Goal: Task Accomplishment & Management: Manage account settings

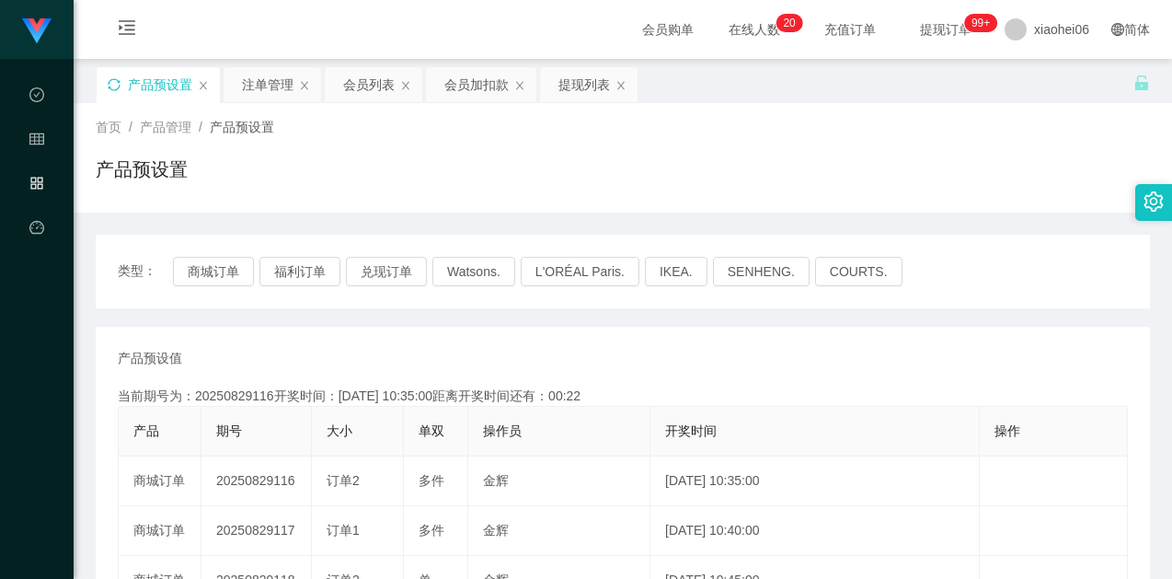
click at [115, 86] on icon "图标: sync" at bounding box center [114, 84] width 13 height 13
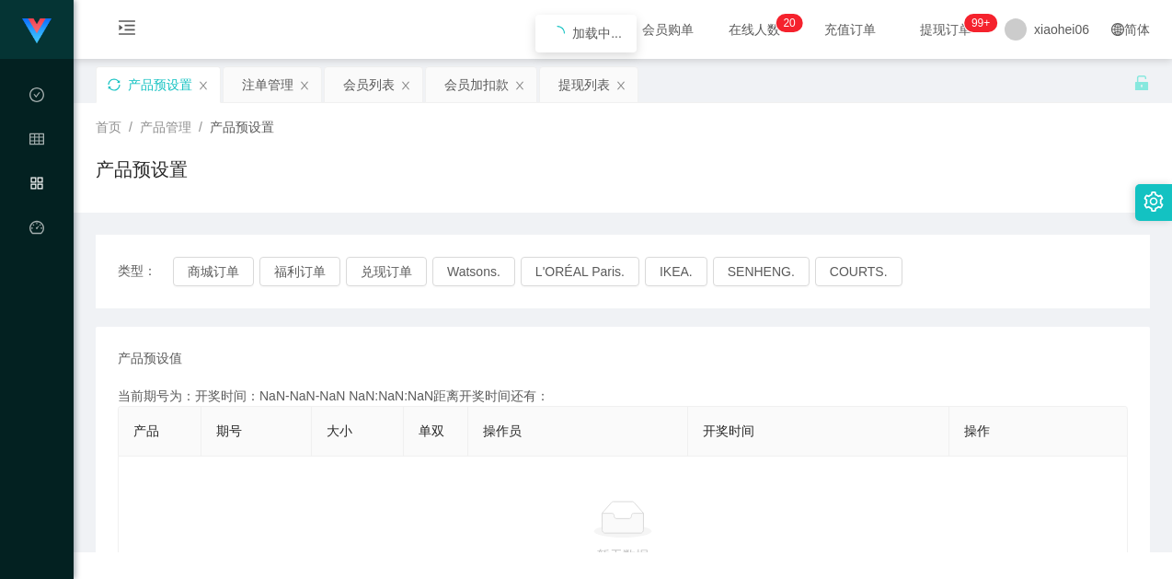
drag, startPoint x: 443, startPoint y: 152, endPoint x: 338, endPoint y: 200, distance: 116.1
click at [443, 152] on main "关闭左侧 关闭右侧 关闭其它 刷新页面 产品预设置 注单管理 会员列表 会员加扣款 提现列表 首页 / 产品管理 / 产品预设置 / 产品预设置 类型： 商城…" at bounding box center [623, 263] width 1099 height 408
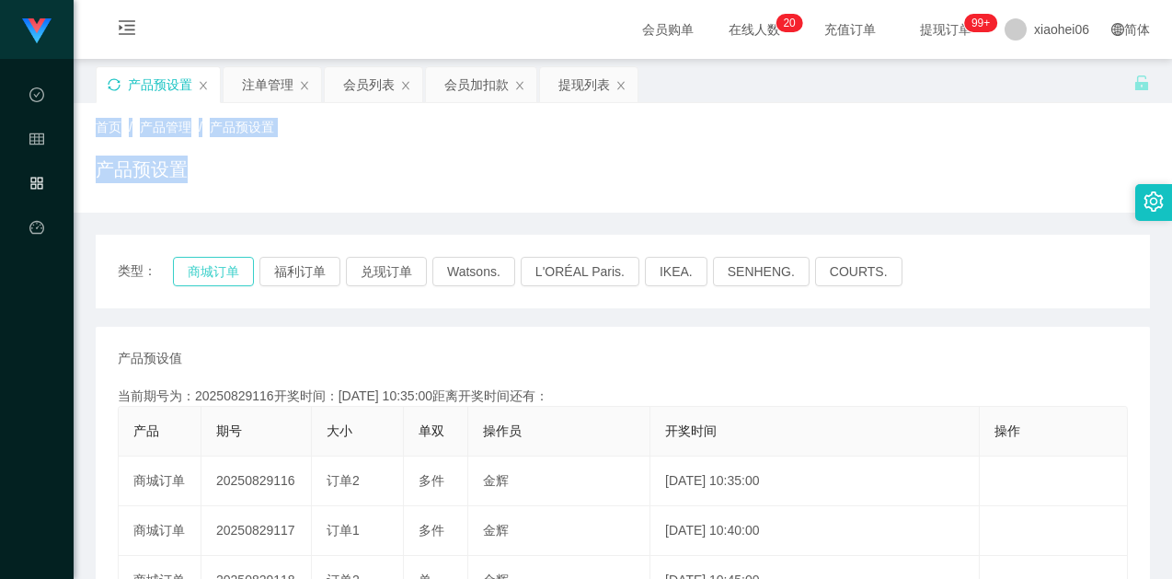
click at [190, 275] on button "商城订单" at bounding box center [213, 271] width 81 height 29
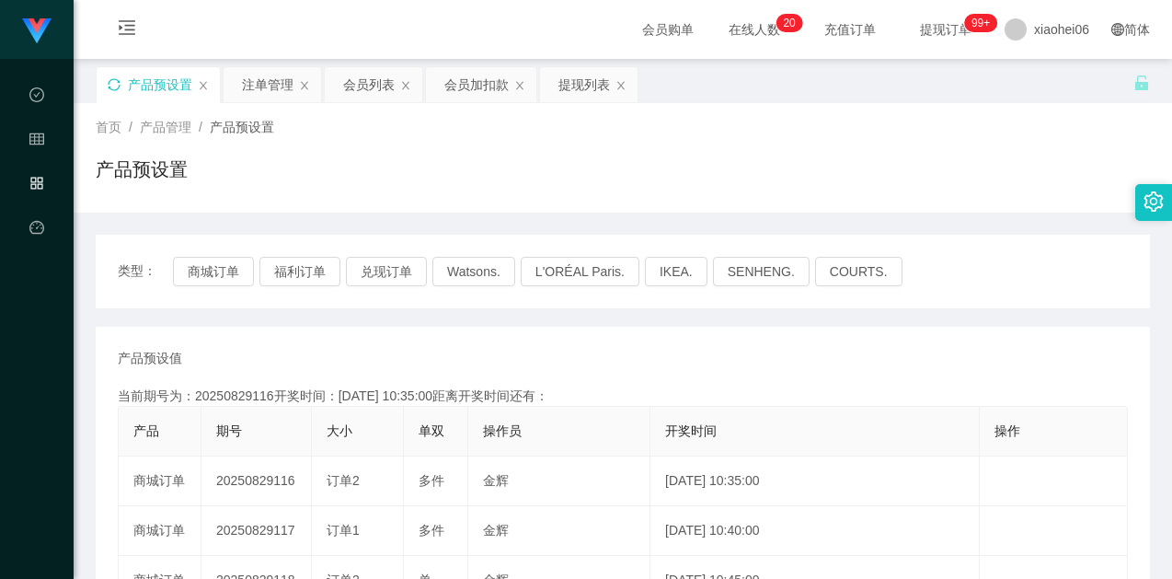
drag, startPoint x: 540, startPoint y: 339, endPoint x: 547, endPoint y: 330, distance: 10.5
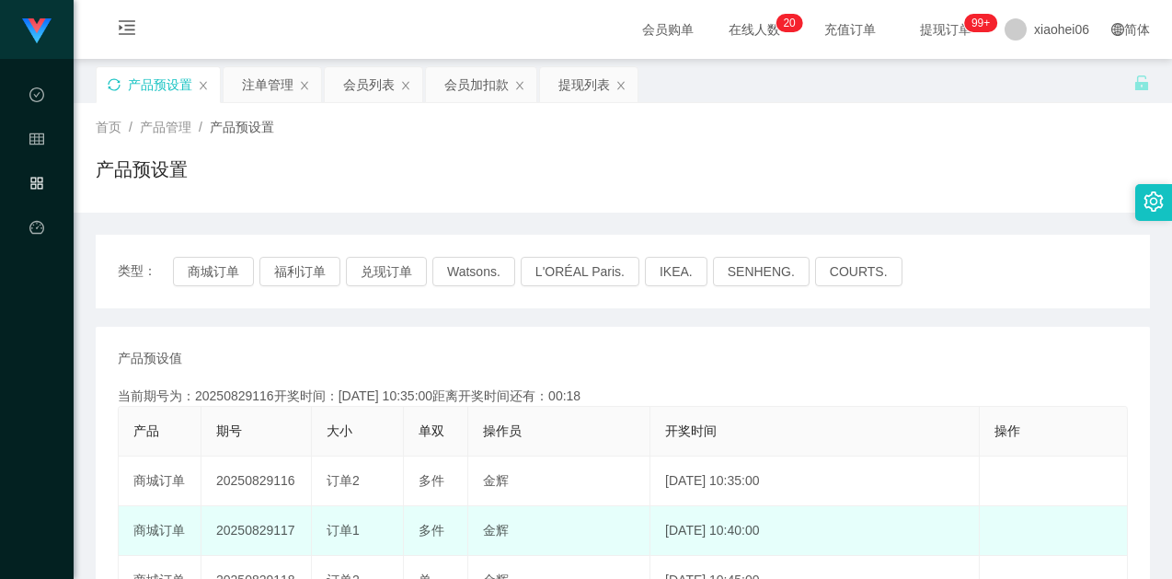
click at [262, 522] on td "20250829117" at bounding box center [256, 531] width 110 height 50
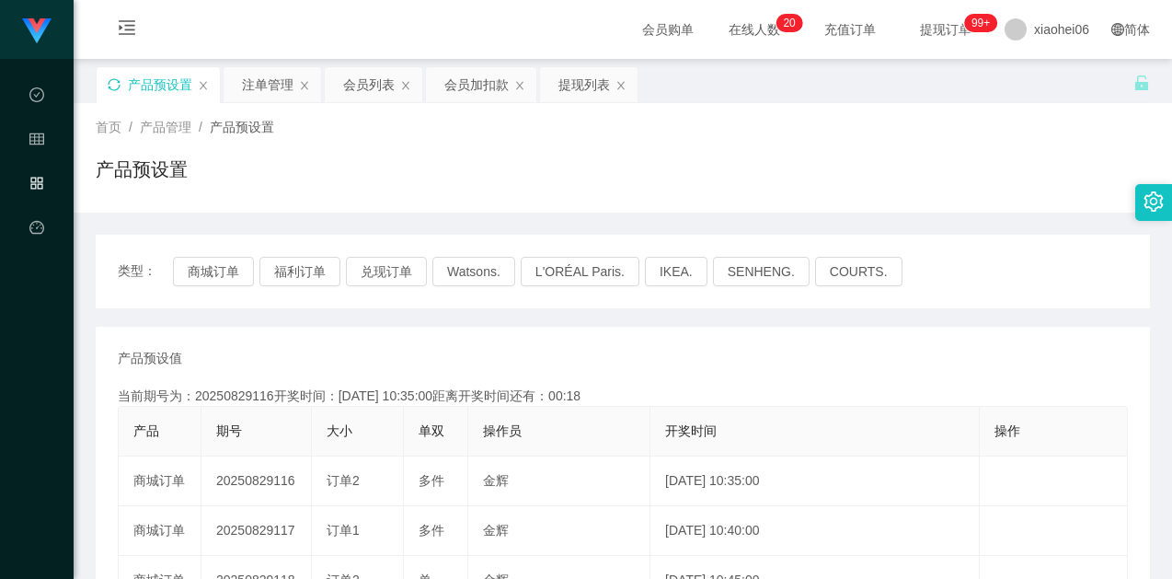
copy td "20250829117"
click at [609, 354] on div "产品预设值 添加期号" at bounding box center [623, 358] width 1010 height 19
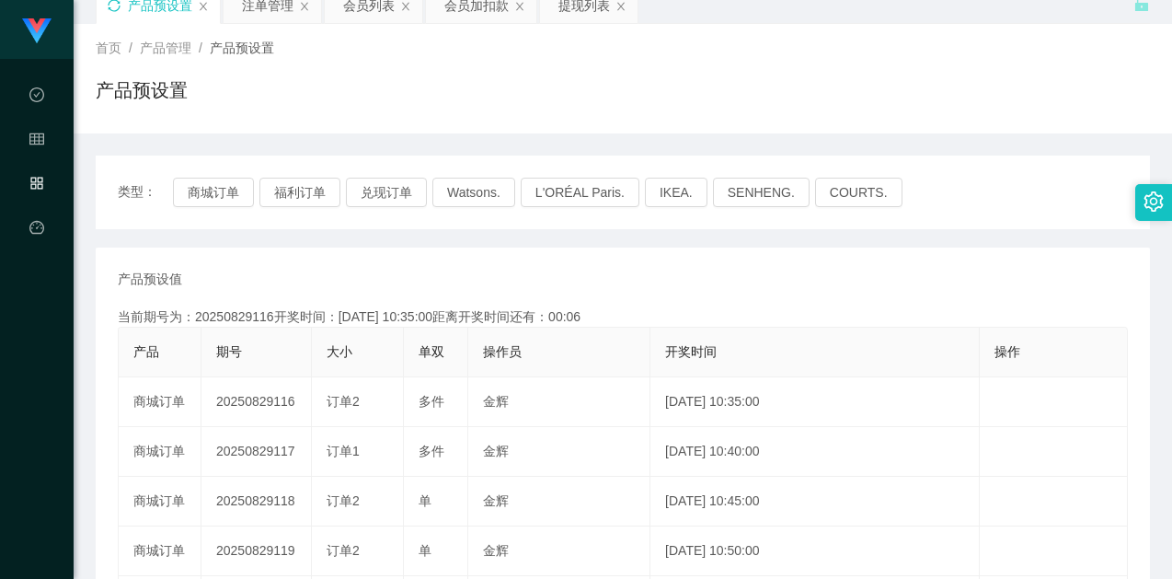
scroll to position [184, 0]
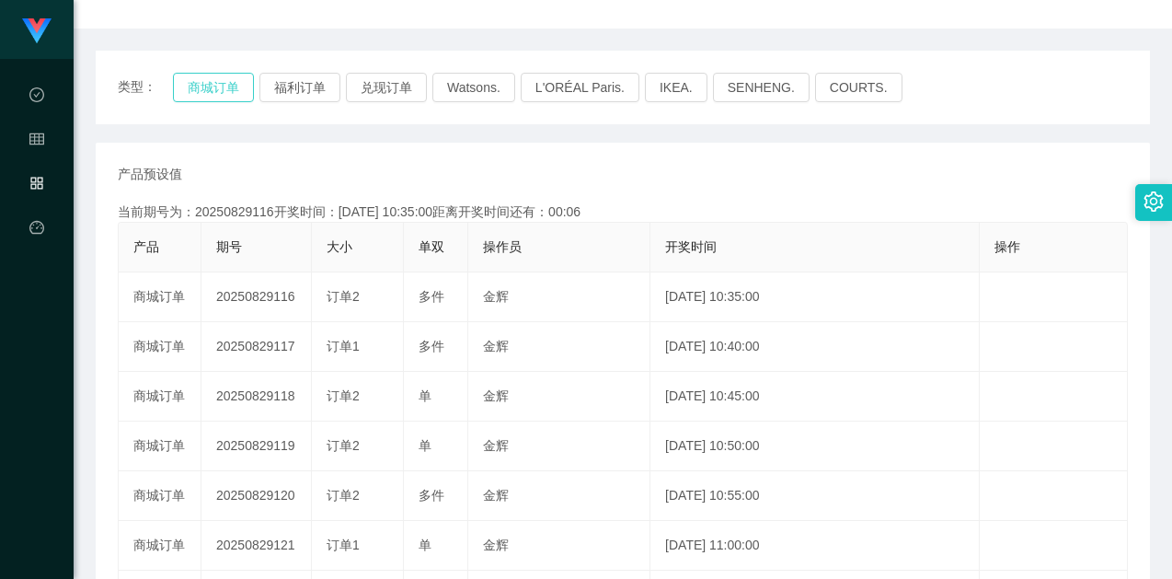
click at [196, 77] on button "商城订单" at bounding box center [213, 87] width 81 height 29
click at [551, 129] on div "类型： 商城订单 福利订单 兑现订单 Watsons. L'ORÉAL Paris. IKEA. [GEOGRAPHIC_DATA]. COURTS. 产品预…" at bounding box center [623, 451] width 1054 height 800
click at [636, 146] on div "产品预设值 添加期号 当前期号为：20250829116开奖时间：[DATE] 10:35:00距离开奖时间还有：00:04 产品 期号 大小 单双 操作员 …" at bounding box center [623, 497] width 1054 height 708
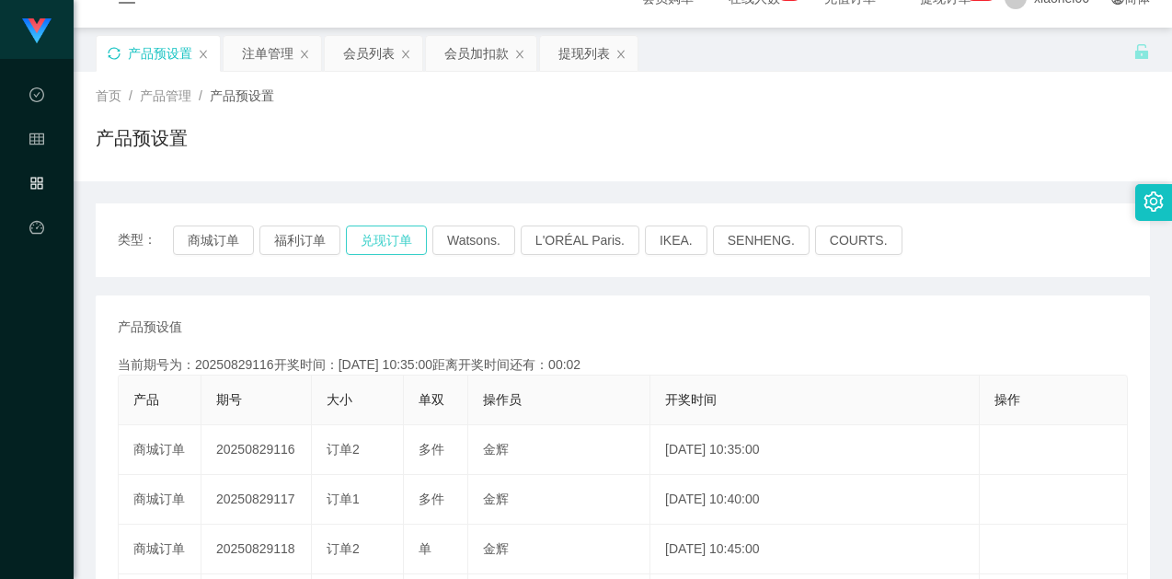
scroll to position [0, 0]
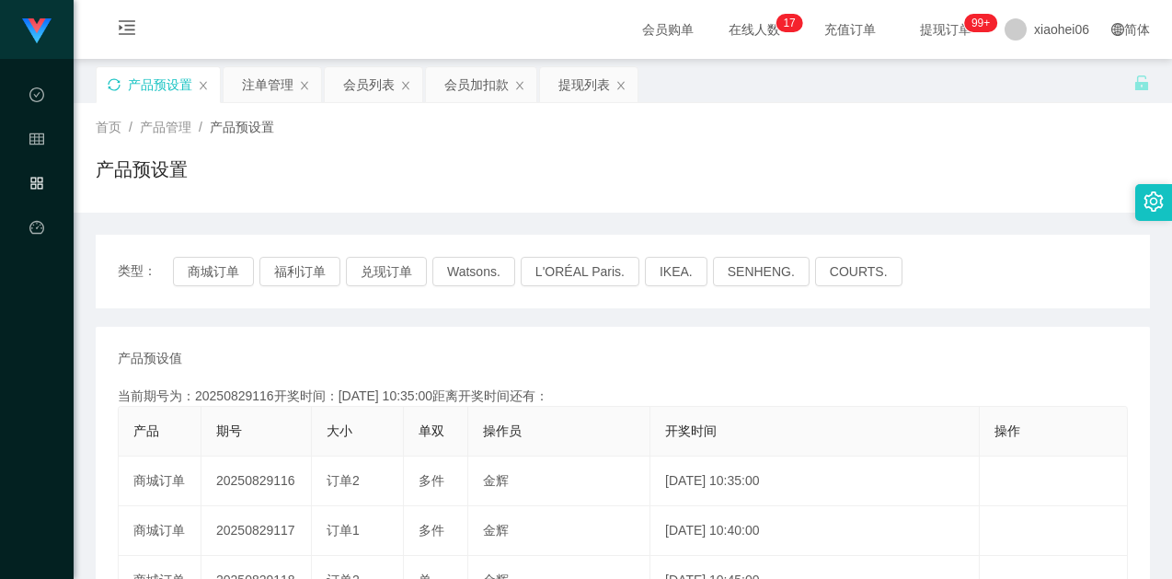
click at [111, 87] on icon "图标: sync" at bounding box center [114, 84] width 13 height 13
click at [374, 360] on div "产品预设值 添加期号" at bounding box center [623, 358] width 1010 height 19
click at [117, 75] on div "产品预设置" at bounding box center [158, 84] width 123 height 35
drag, startPoint x: 115, startPoint y: 86, endPoint x: 125, endPoint y: 93, distance: 12.5
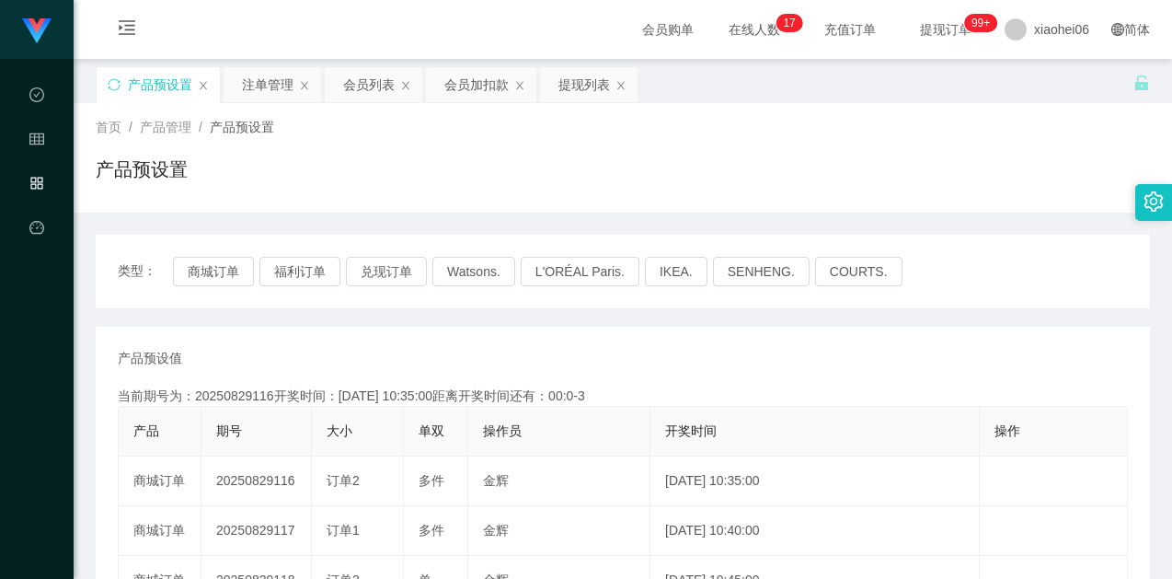
click at [115, 86] on icon "图标: sync" at bounding box center [114, 84] width 13 height 13
drag, startPoint x: 797, startPoint y: 317, endPoint x: 828, endPoint y: 290, distance: 41.7
drag, startPoint x: 967, startPoint y: 157, endPoint x: 1015, endPoint y: 62, distance: 107.0
click at [967, 156] on div "产品预设置" at bounding box center [623, 176] width 1054 height 42
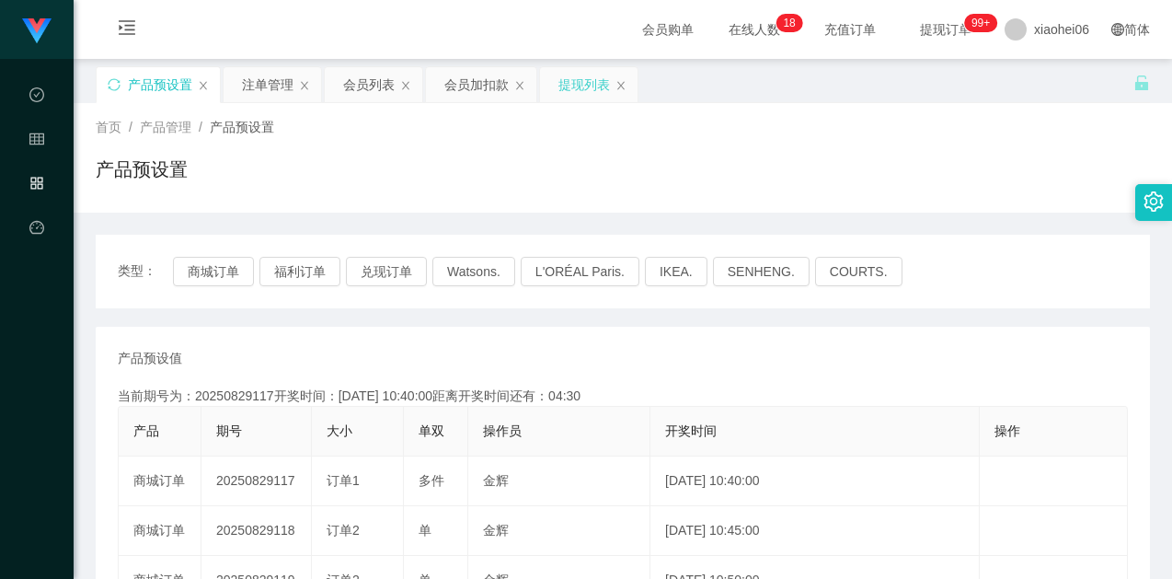
click at [569, 86] on div "提现列表" at bounding box center [584, 84] width 52 height 35
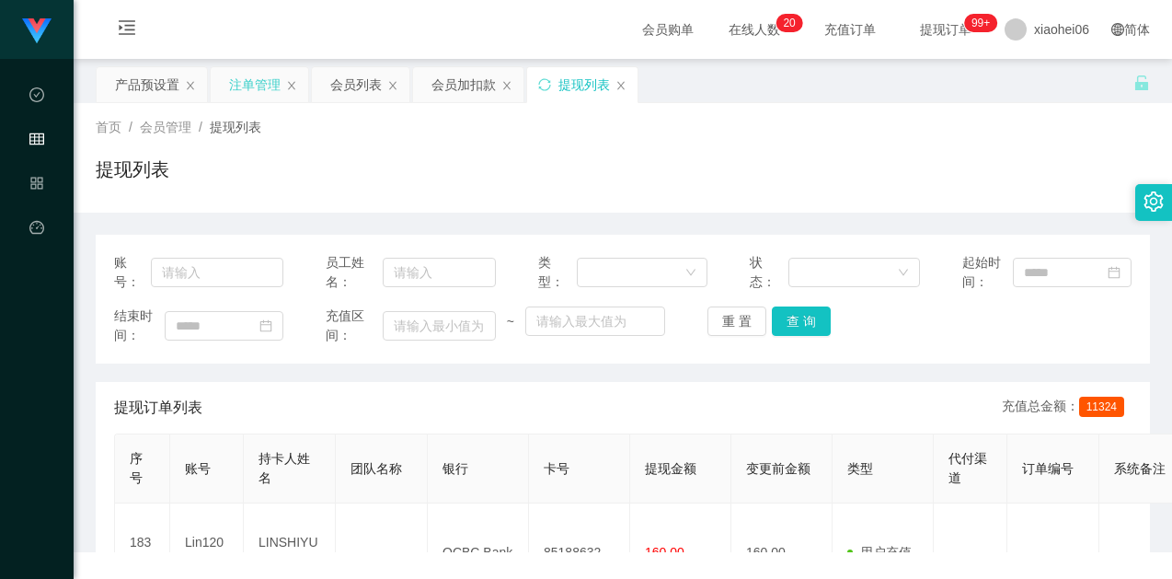
click at [250, 94] on div "注单管理" at bounding box center [255, 84] width 52 height 35
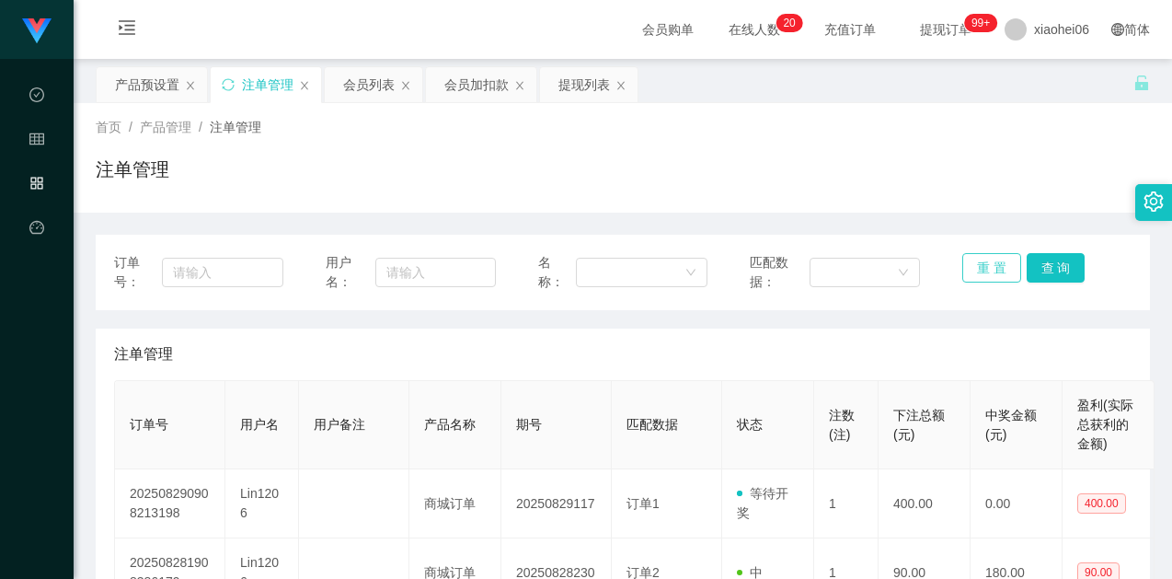
click at [991, 262] on button "重 置" at bounding box center [991, 267] width 59 height 29
click at [1011, 185] on div "注单管理" at bounding box center [623, 176] width 1054 height 42
drag, startPoint x: 543, startPoint y: 357, endPoint x: 532, endPoint y: 356, distance: 11.1
click at [542, 357] on div "注单管理" at bounding box center [623, 354] width 1018 height 52
click at [162, 84] on div "产品预设置" at bounding box center [147, 84] width 64 height 35
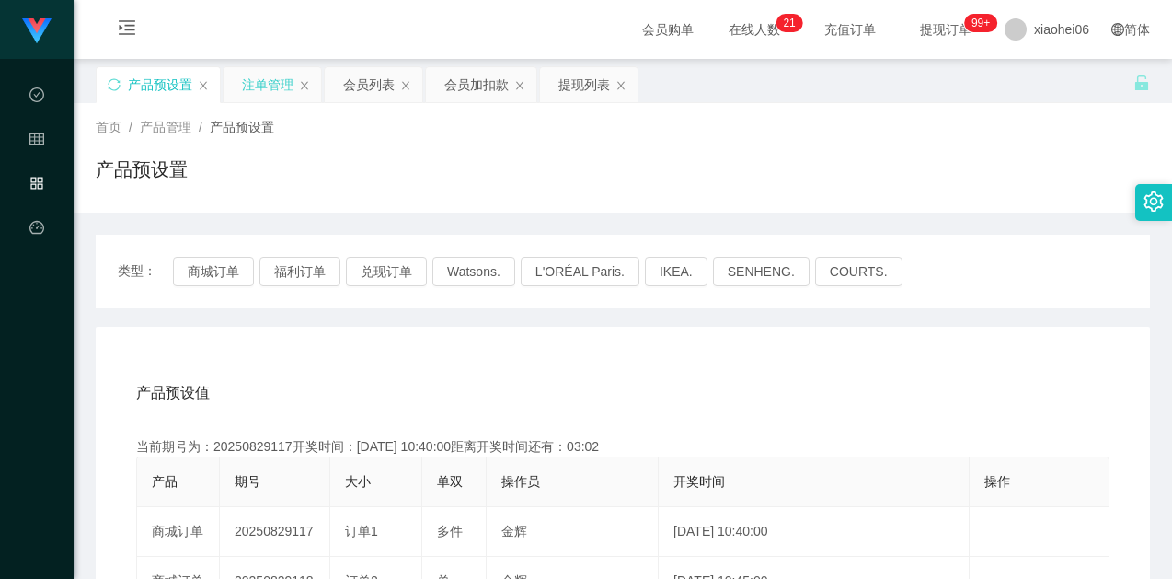
click at [258, 76] on div "注单管理" at bounding box center [268, 84] width 52 height 35
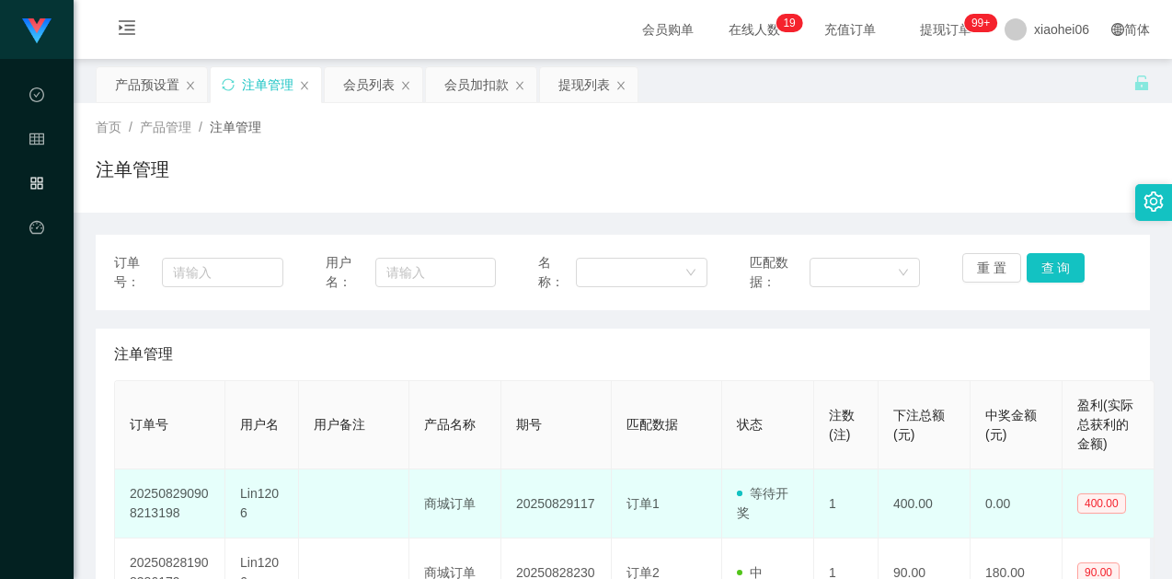
click at [251, 505] on td "Lin1206" at bounding box center [262, 503] width 74 height 69
click at [251, 504] on td "Lin1206" at bounding box center [262, 503] width 74 height 69
click at [251, 492] on td "Lin1206" at bounding box center [262, 503] width 74 height 69
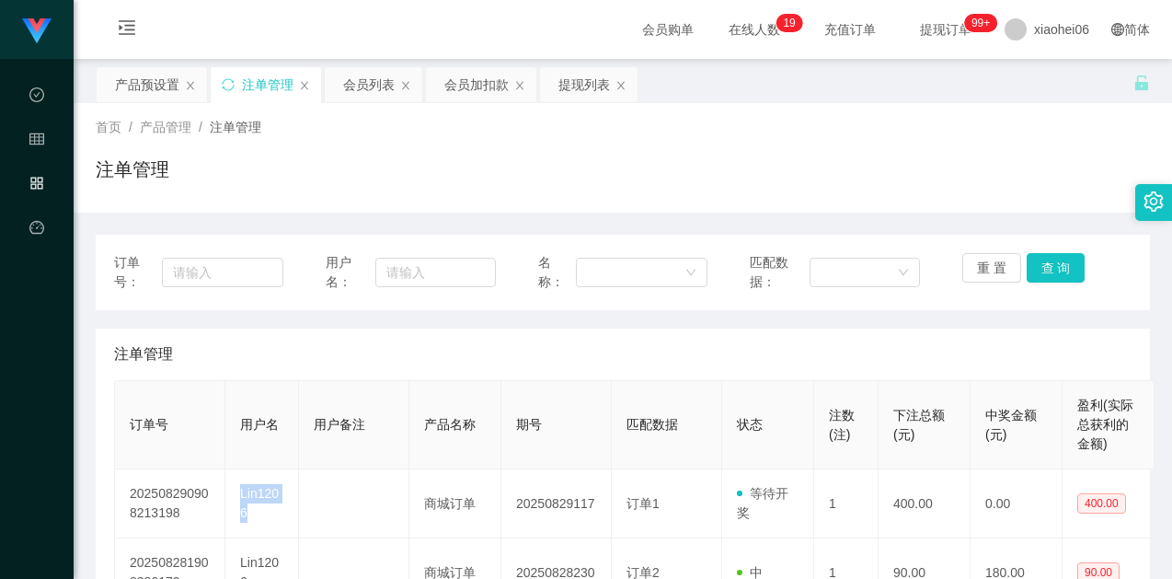
copy td "Lin1206"
click at [121, 74] on div "产品预设置" at bounding box center [147, 84] width 64 height 35
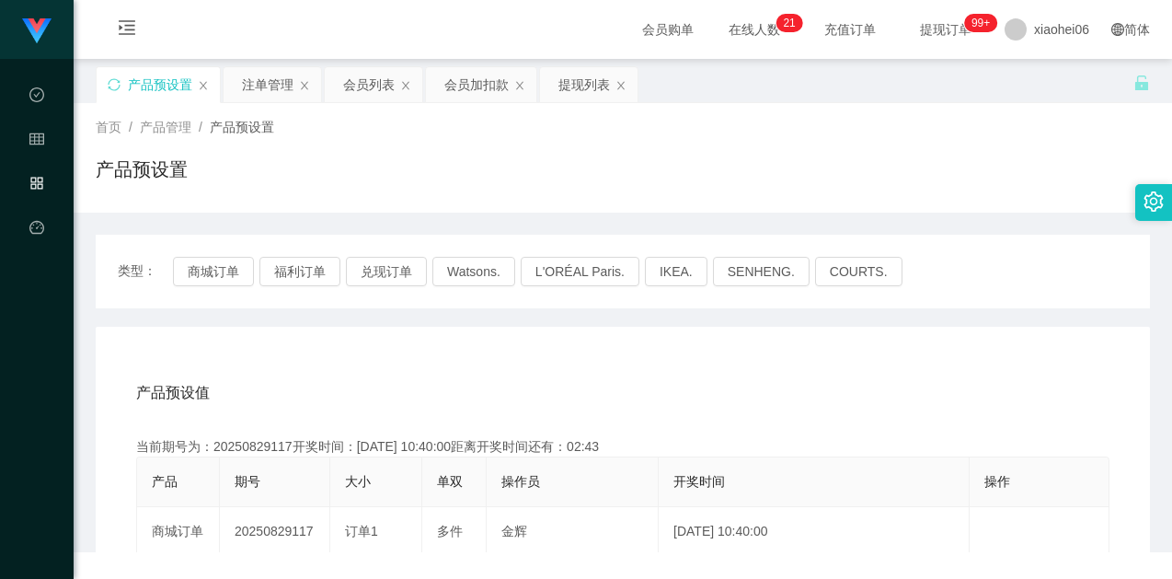
click at [749, 181] on div "产品预设置" at bounding box center [623, 176] width 1054 height 42
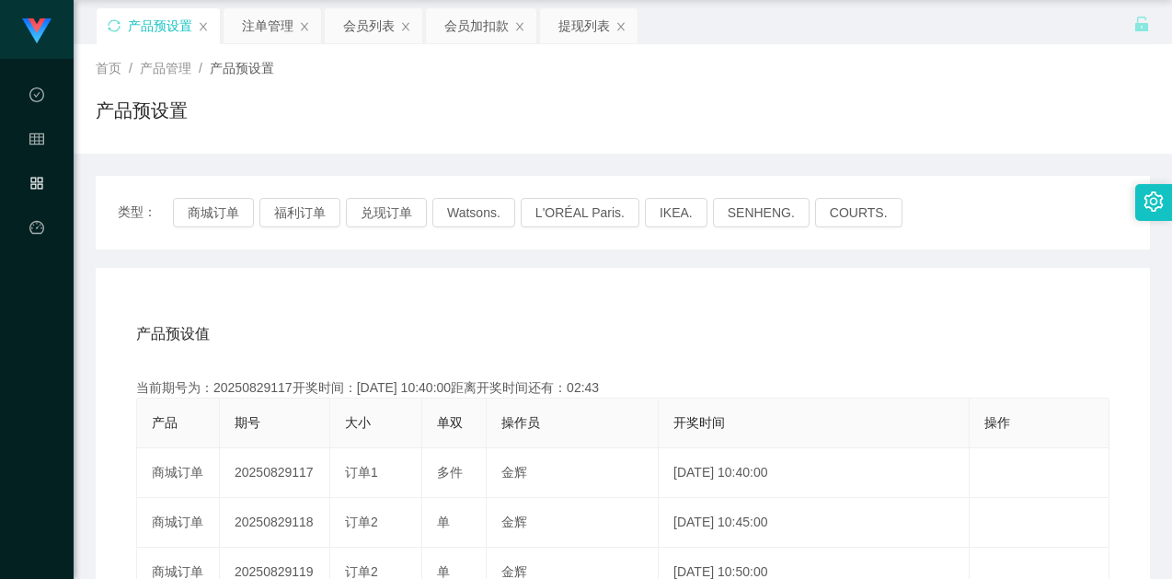
scroll to position [92, 0]
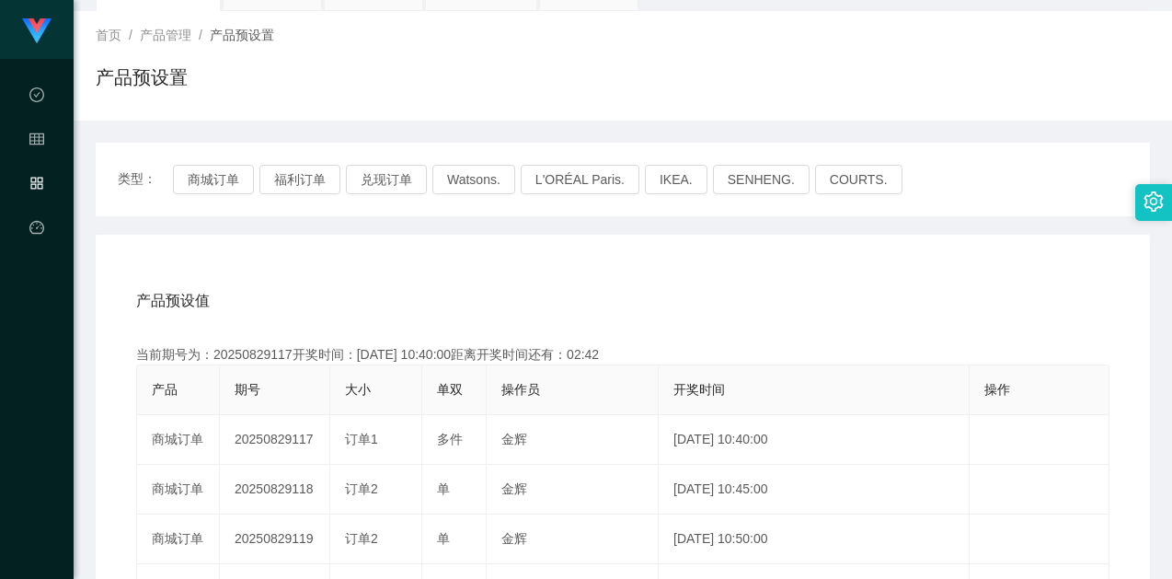
drag, startPoint x: 883, startPoint y: 268, endPoint x: 1101, endPoint y: 24, distance: 327.1
click at [866, 282] on div "产品预设值 添加期号" at bounding box center [622, 301] width 973 height 52
click at [472, 312] on div "产品预设值 添加期号" at bounding box center [622, 301] width 973 height 52
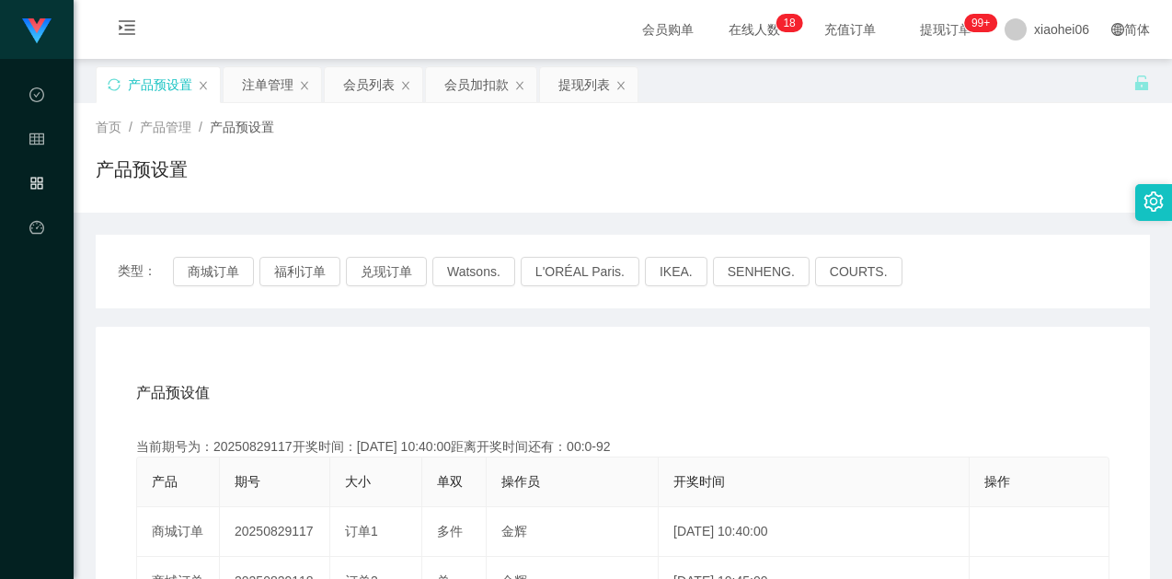
click at [263, 90] on div "注单管理" at bounding box center [268, 84] width 52 height 35
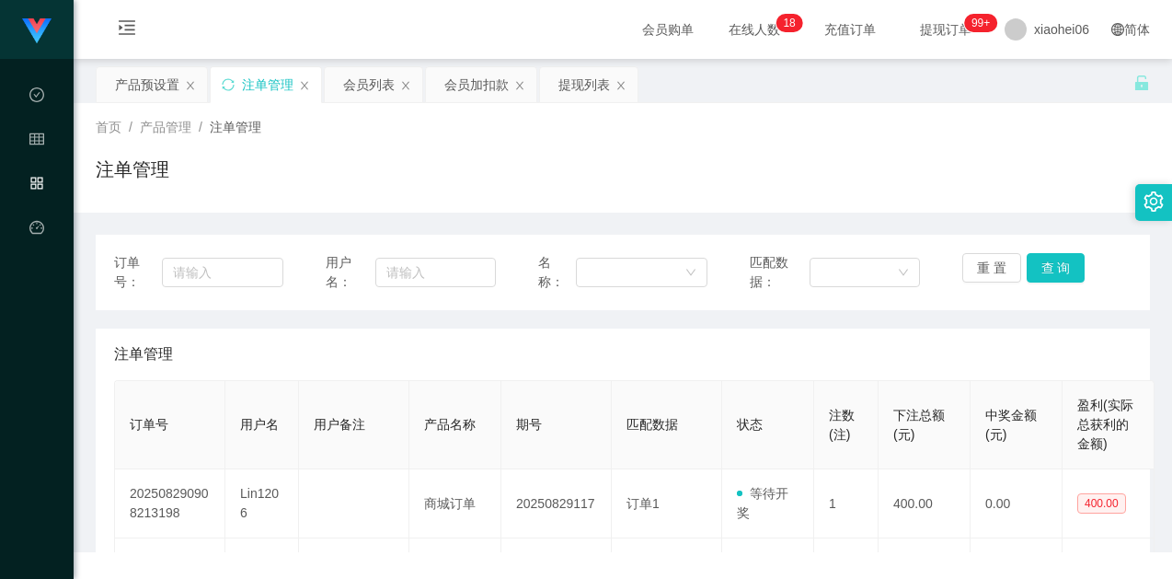
click at [598, 176] on div "注单管理" at bounding box center [623, 176] width 1054 height 42
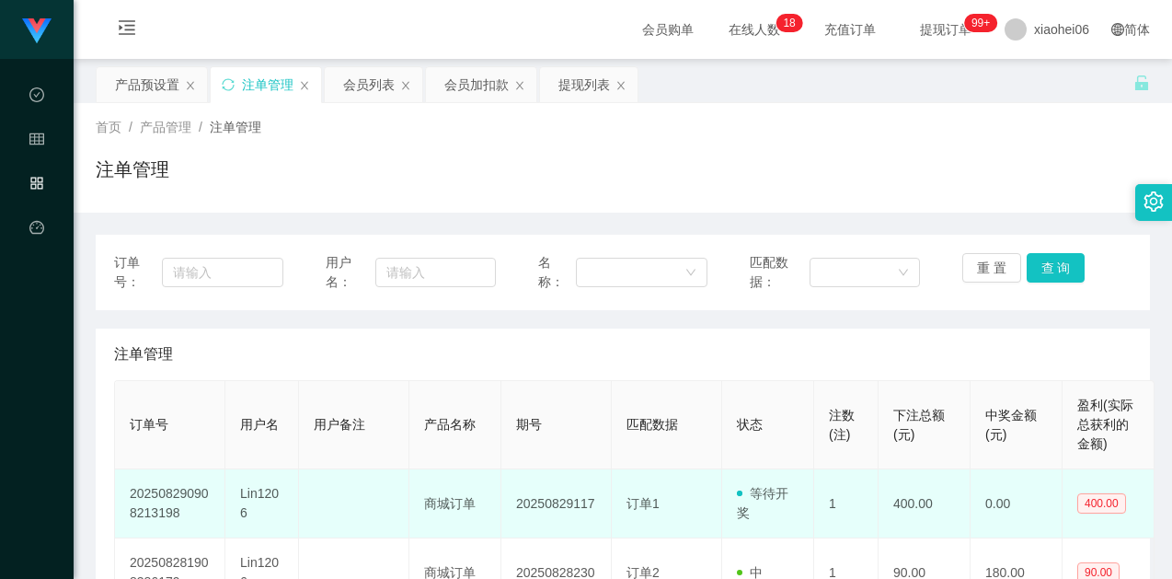
click at [254, 489] on td "Lin1206" at bounding box center [262, 503] width 74 height 69
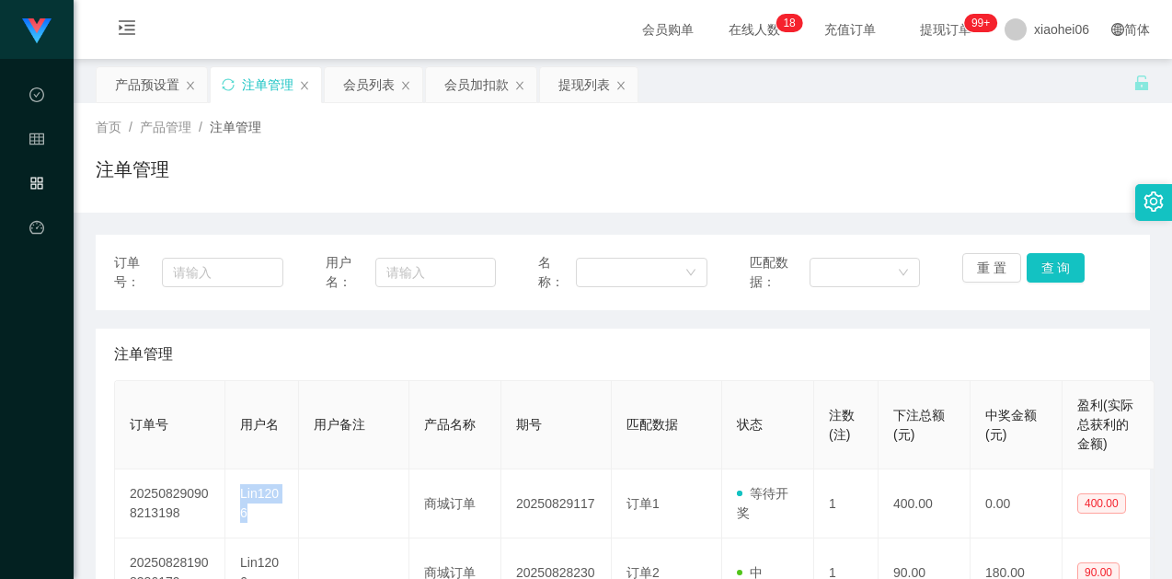
copy td "Lin1206"
click at [365, 76] on div "会员列表" at bounding box center [369, 84] width 52 height 35
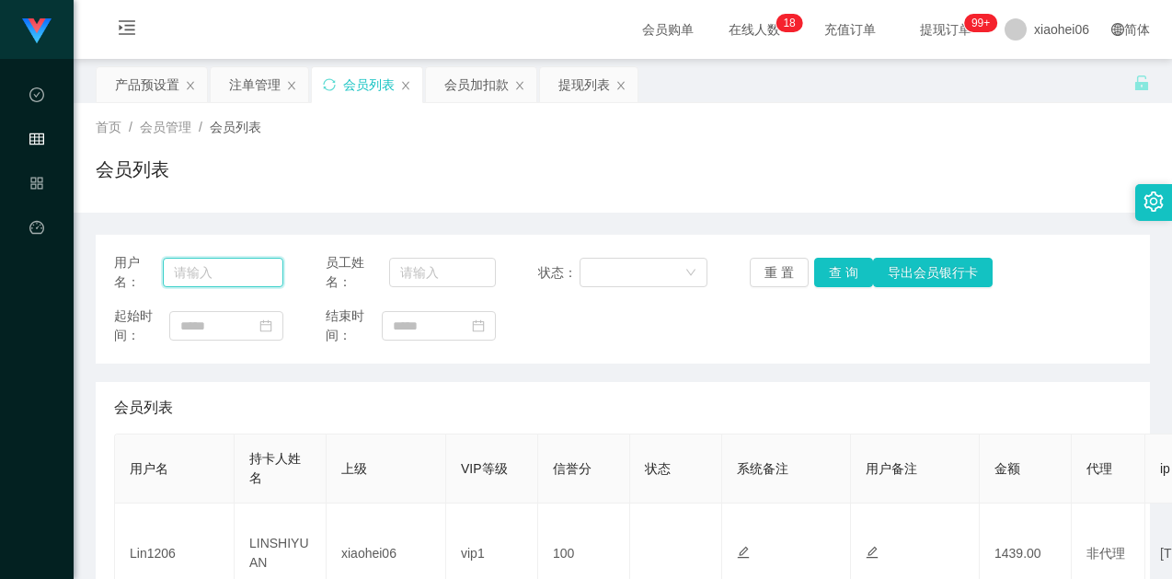
click at [236, 267] on input "text" at bounding box center [223, 272] width 121 height 29
paste input "Lin1206"
type input "Lin1206"
click at [848, 279] on button "查 询" at bounding box center [843, 272] width 59 height 29
click at [833, 338] on div "起始时间： 结束时间：" at bounding box center [623, 325] width 1018 height 39
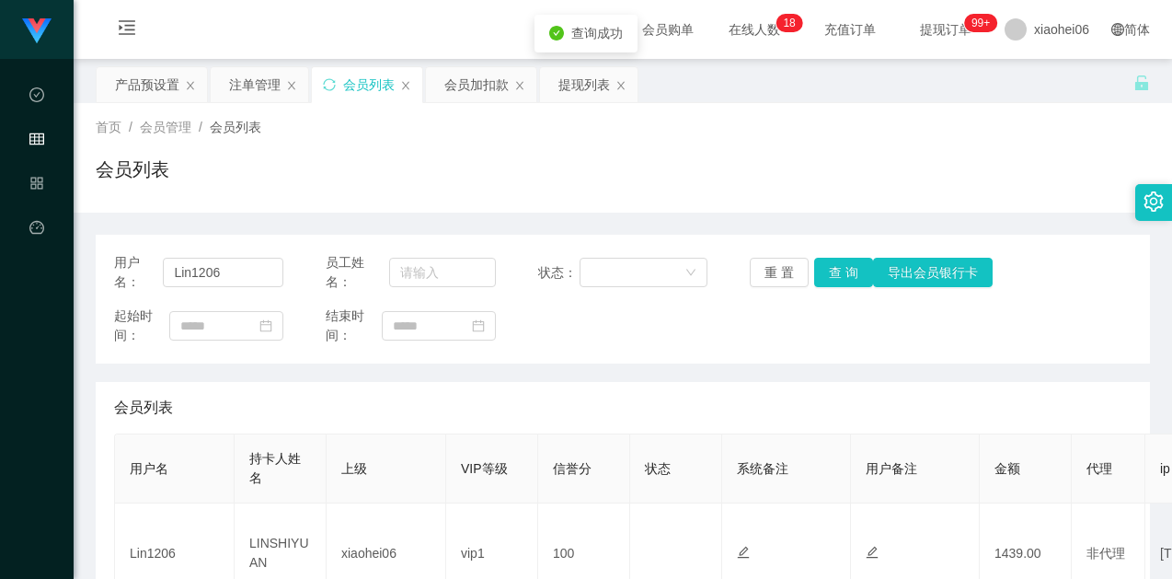
click at [835, 337] on div "起始时间： 结束时间：" at bounding box center [623, 325] width 1018 height 39
click at [950, 135] on div "首页 / 会员管理 / 会员列表 /" at bounding box center [623, 127] width 1054 height 19
click at [129, 79] on div "产品预设置" at bounding box center [147, 84] width 64 height 35
